Goal: Navigation & Orientation: Find specific page/section

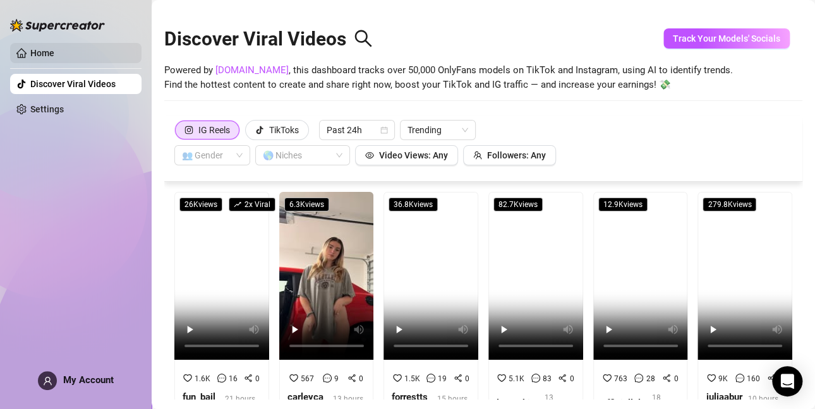
click at [54, 54] on link "Home" at bounding box center [42, 53] width 24 height 10
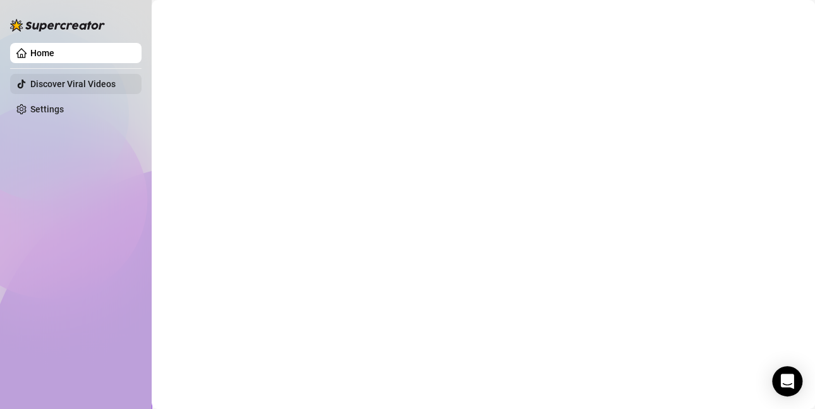
click at [103, 80] on link "Discover Viral Videos" at bounding box center [72, 84] width 85 height 10
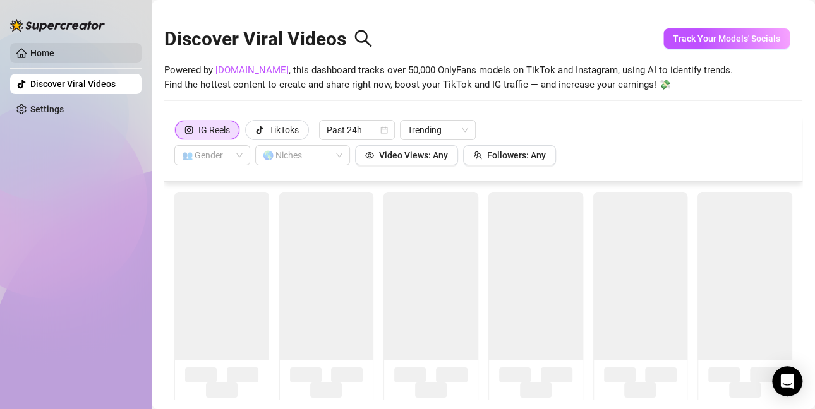
click at [54, 48] on link "Home" at bounding box center [42, 53] width 24 height 10
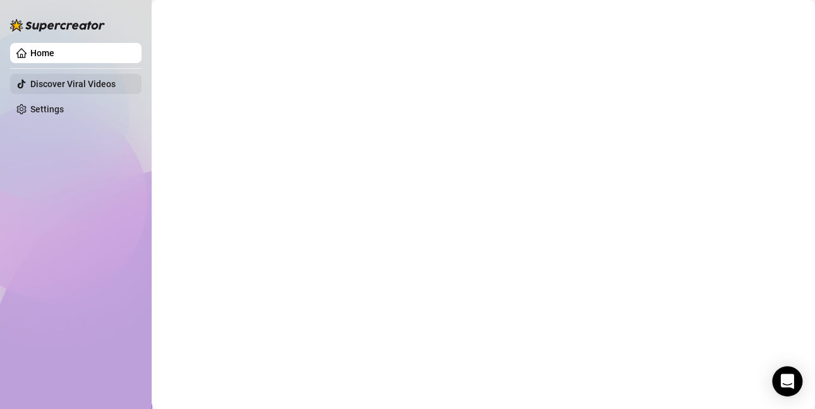
click at [58, 85] on link "Discover Viral Videos" at bounding box center [72, 84] width 85 height 10
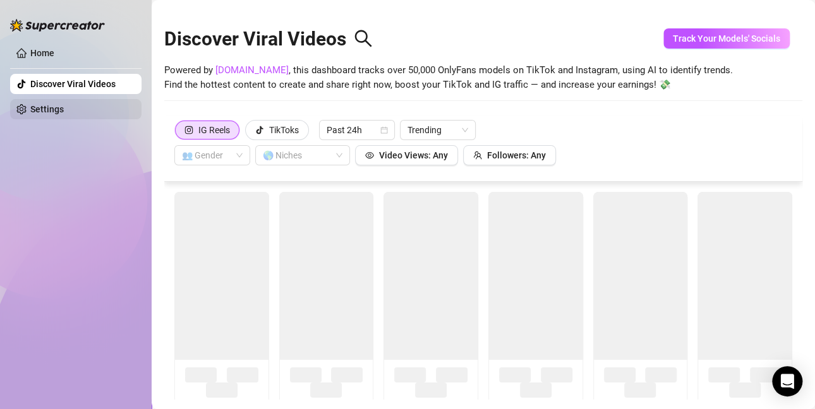
click at [52, 114] on link "Settings" at bounding box center [46, 109] width 33 height 10
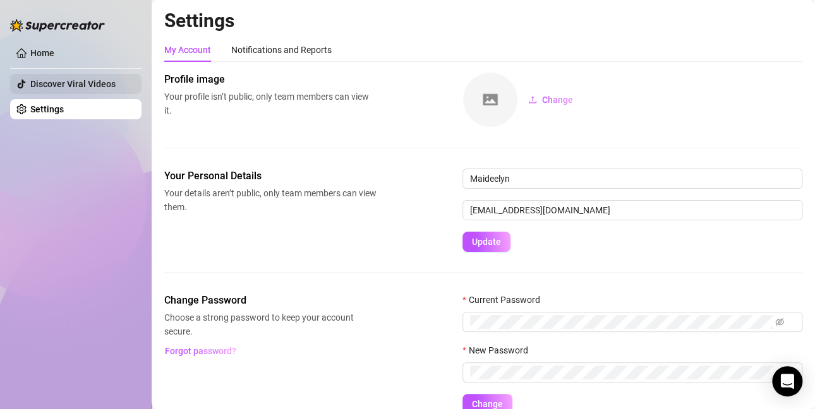
click at [62, 89] on link "Discover Viral Videos" at bounding box center [72, 84] width 85 height 10
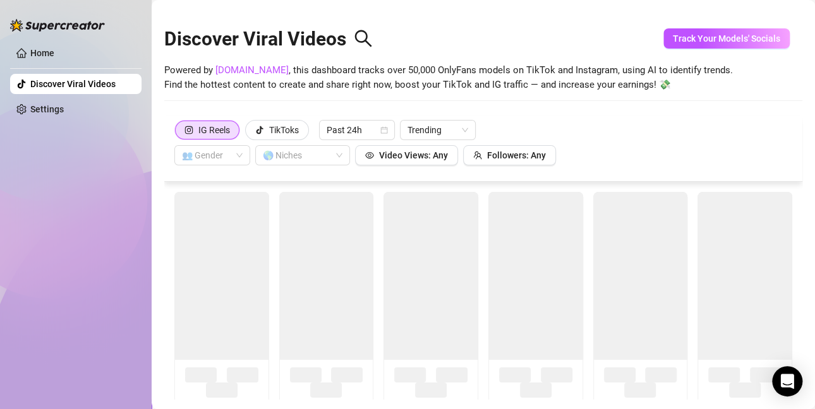
click at [68, 79] on link "Discover Viral Videos" at bounding box center [72, 84] width 85 height 10
click at [80, 63] on ul "Home Discover Viral Videos Settings" at bounding box center [75, 81] width 131 height 87
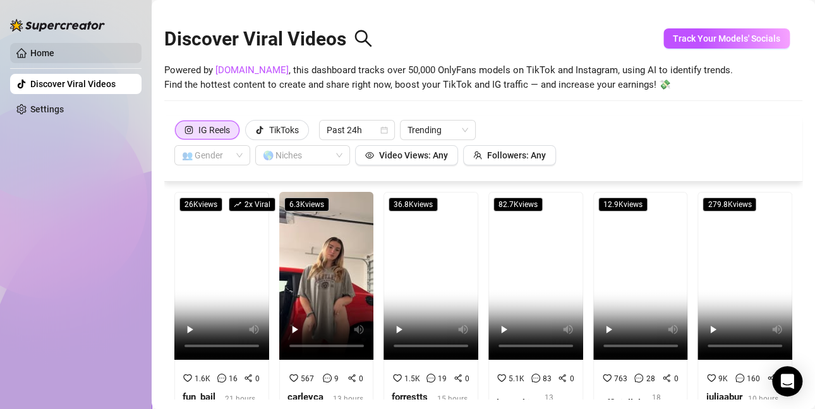
click at [54, 52] on link "Home" at bounding box center [42, 53] width 24 height 10
